Goal: Information Seeking & Learning: Find specific page/section

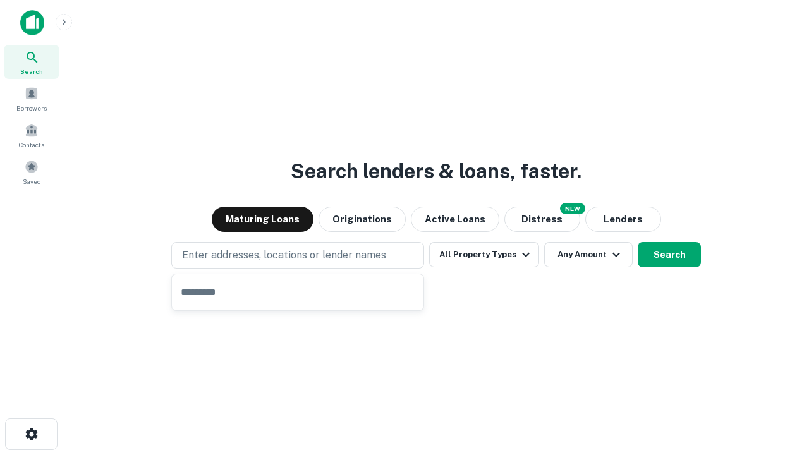
type input "**********"
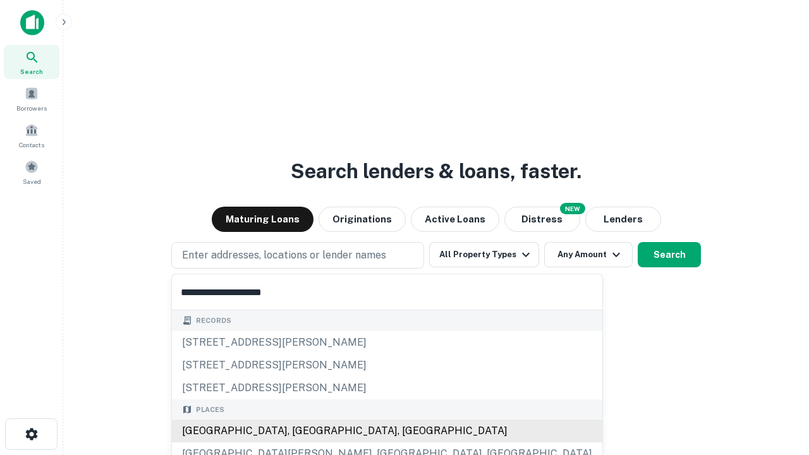
click at [302, 431] on div "Santa Monica, CA, USA" at bounding box center [387, 431] width 431 height 23
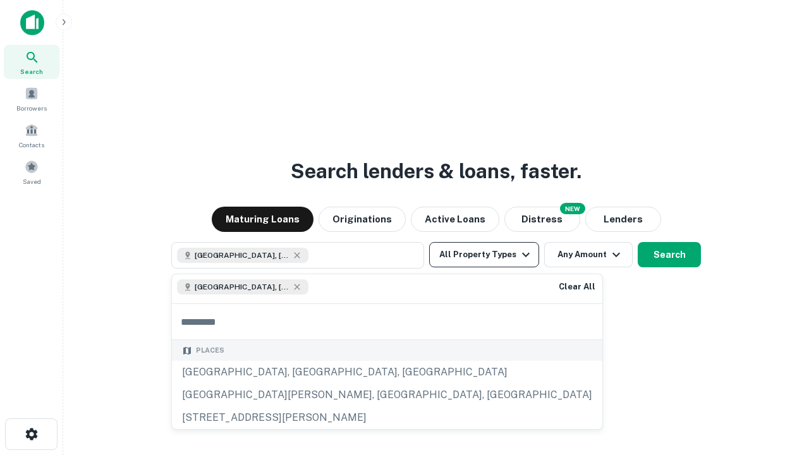
click at [484, 255] on button "All Property Types" at bounding box center [484, 254] width 110 height 25
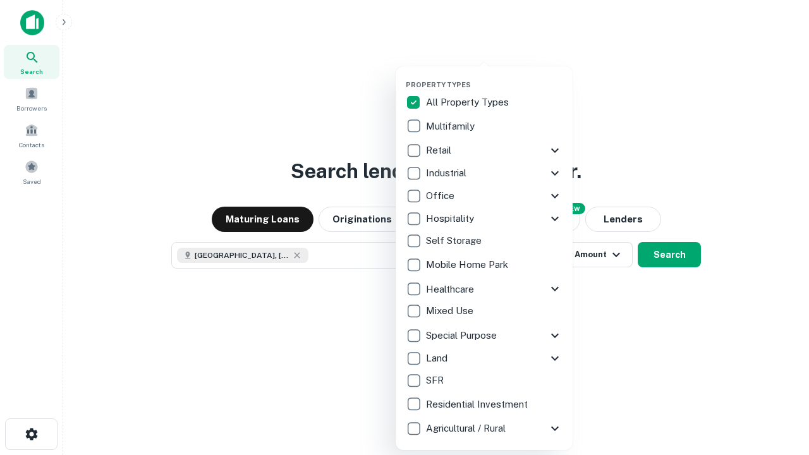
click at [495, 77] on button "button" at bounding box center [494, 77] width 177 height 1
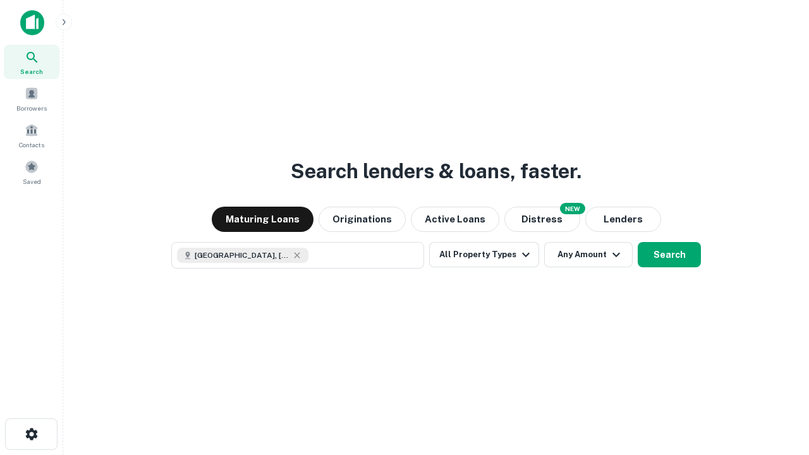
scroll to position [20, 0]
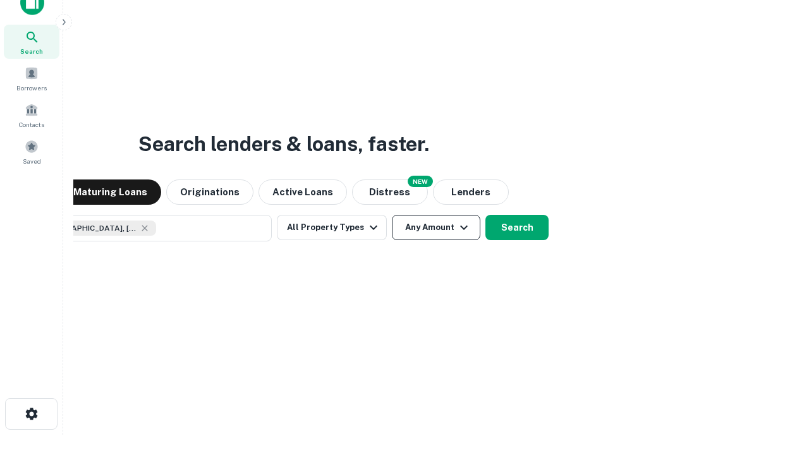
click at [392, 215] on button "Any Amount" at bounding box center [436, 227] width 89 height 25
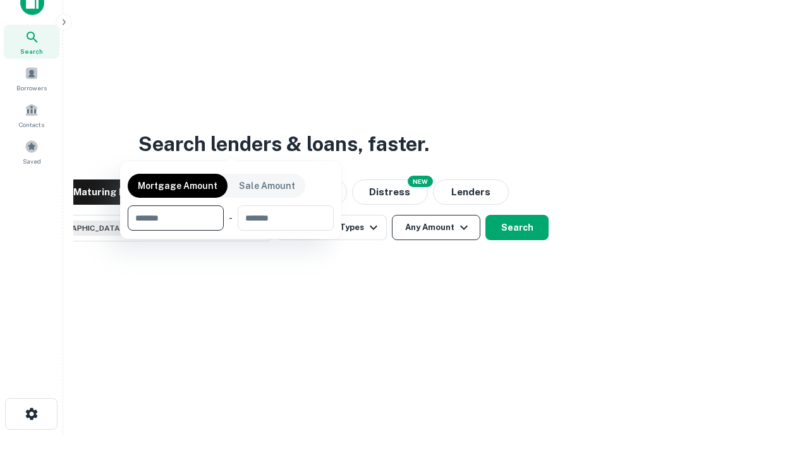
scroll to position [91, 358]
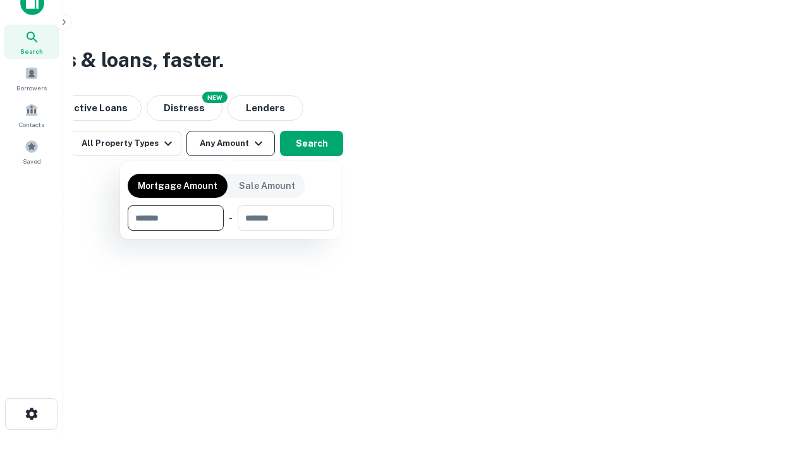
type input "*******"
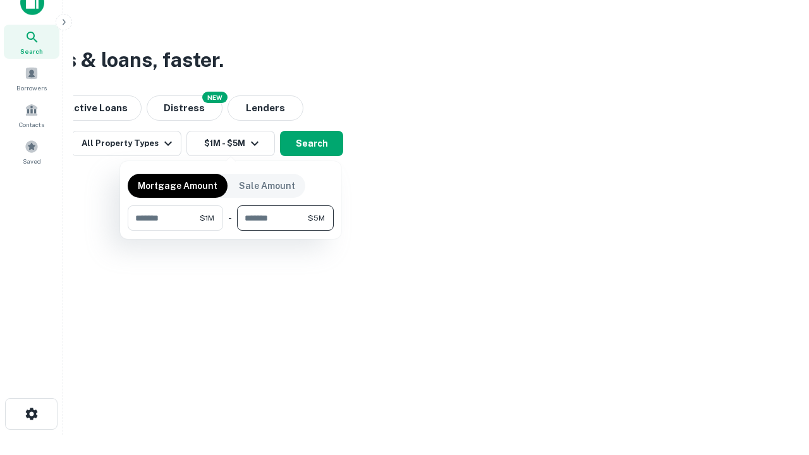
type input "*******"
click at [231, 231] on button "button" at bounding box center [231, 231] width 206 height 1
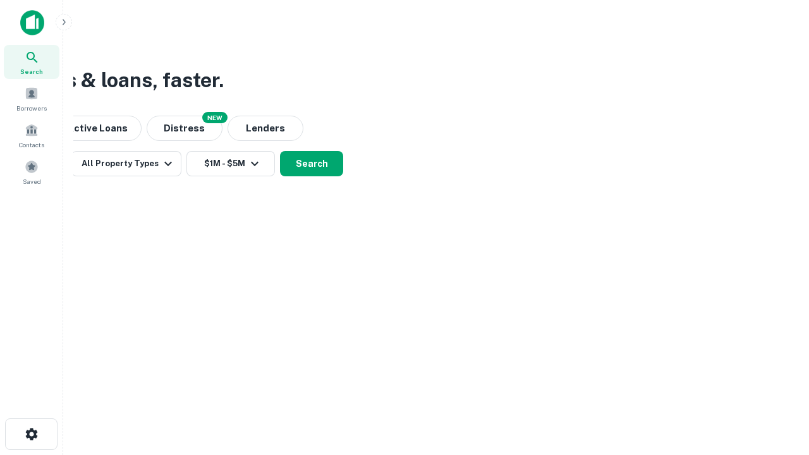
scroll to position [0, 0]
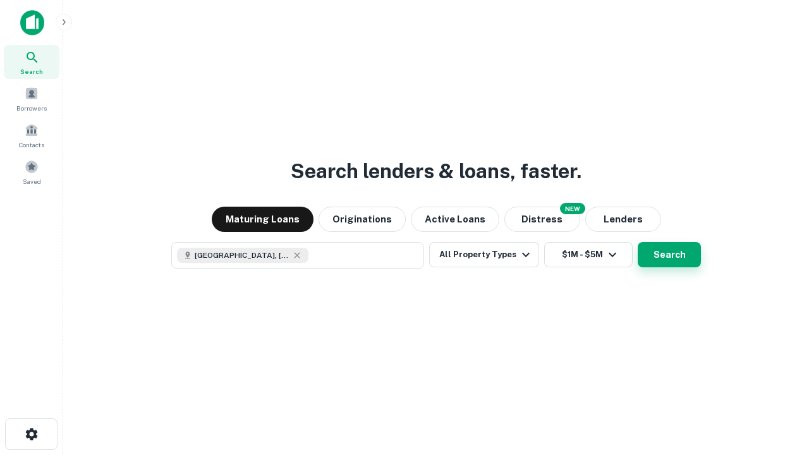
click at [638, 242] on button "Search" at bounding box center [669, 254] width 63 height 25
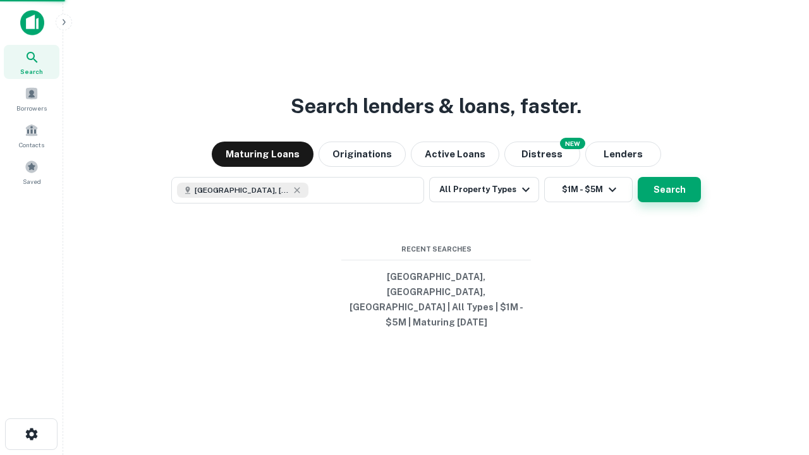
scroll to position [20, 0]
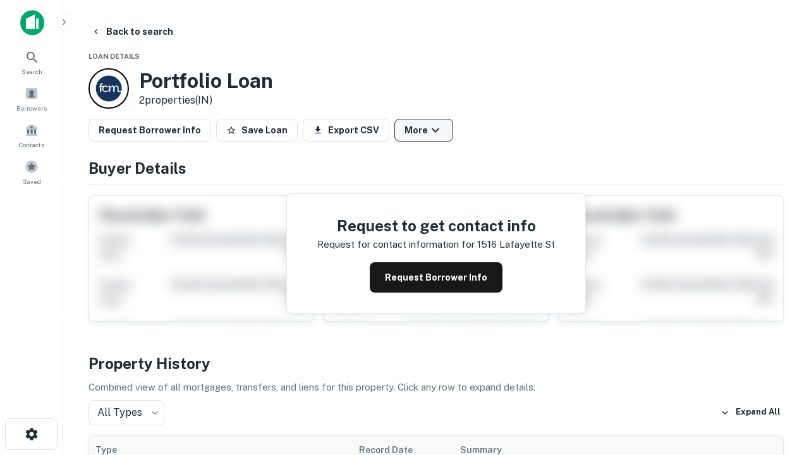
click at [424, 130] on button "More" at bounding box center [424, 130] width 59 height 23
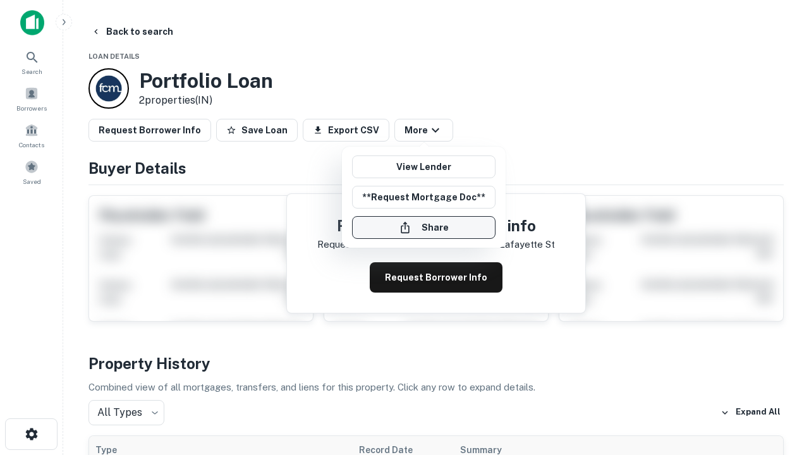
click at [424, 228] on button "Share" at bounding box center [424, 227] width 144 height 23
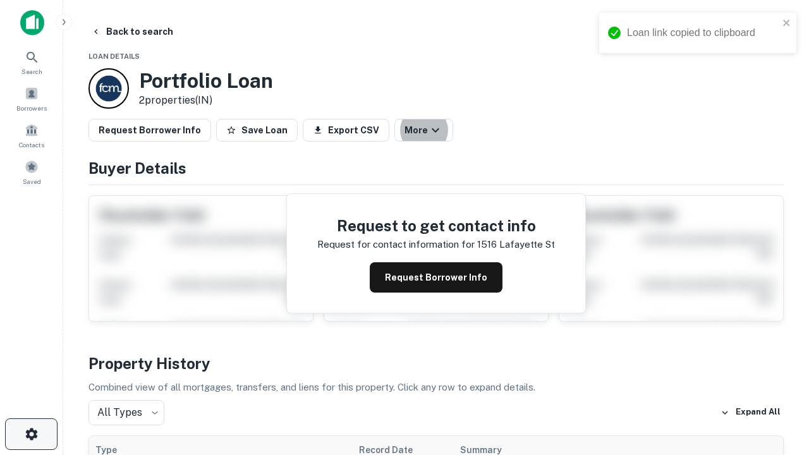
click at [31, 434] on icon "button" at bounding box center [31, 434] width 15 height 15
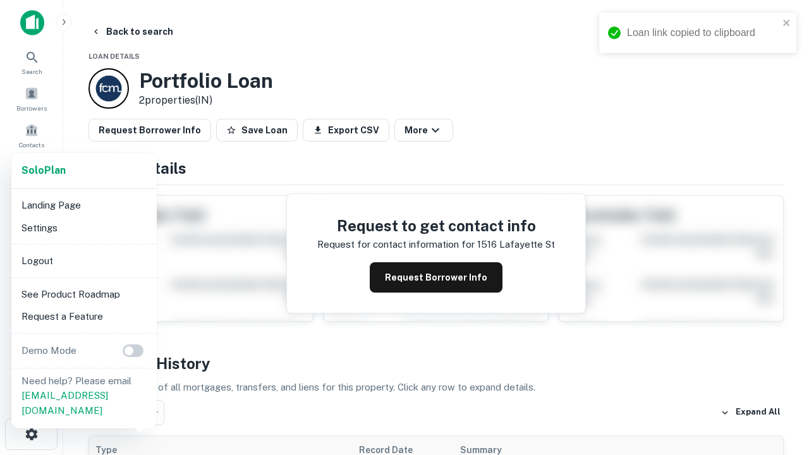
click at [83, 261] on li "Logout" at bounding box center [83, 261] width 135 height 23
